Goal: Navigation & Orientation: Find specific page/section

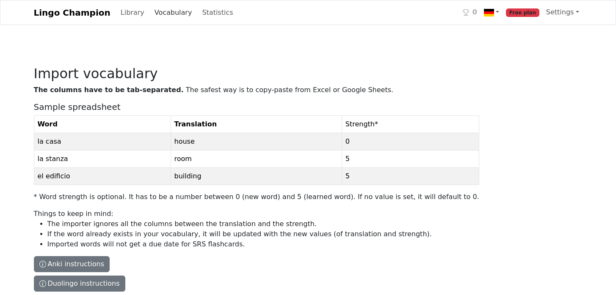
click at [156, 17] on link "Vocabulary" at bounding box center [173, 12] width 44 height 17
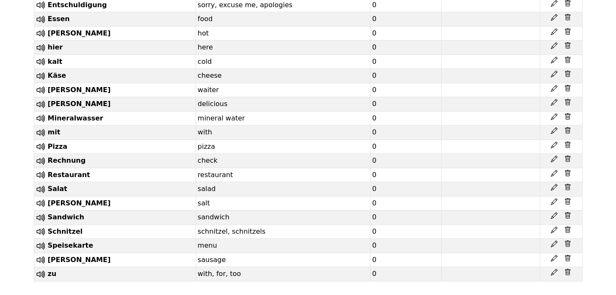
scroll to position [1343, 0]
